Goal: Task Accomplishment & Management: Manage account settings

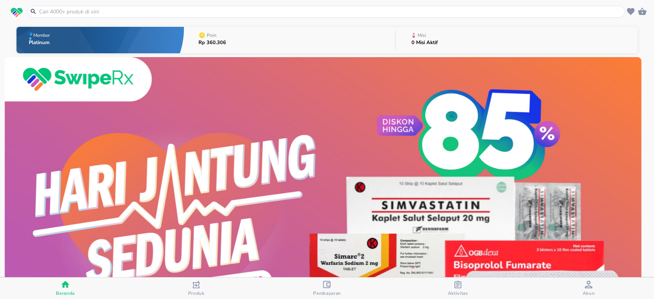
click at [456, 43] on button "Misi 0 Misi Aktif" at bounding box center [517, 40] width 242 height 30
